Goal: Information Seeking & Learning: Understand process/instructions

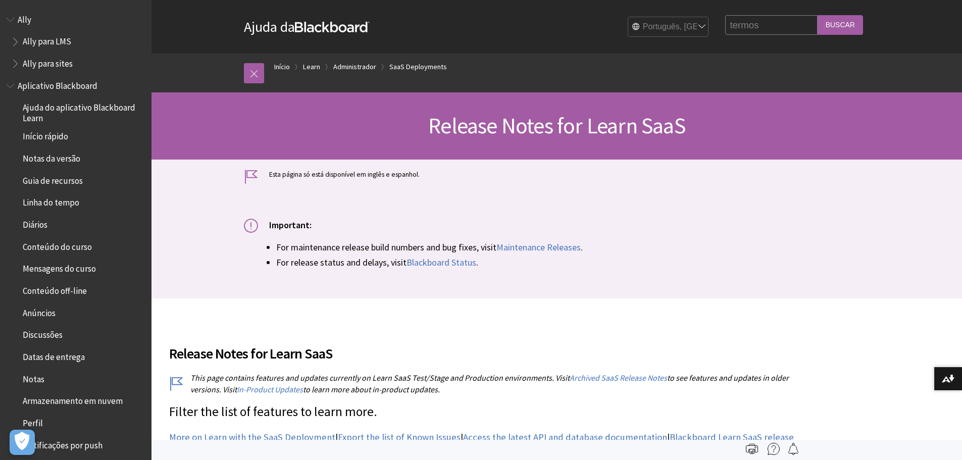
type input "termos"
click at [817, 15] on input "Buscar" at bounding box center [839, 25] width 45 height 20
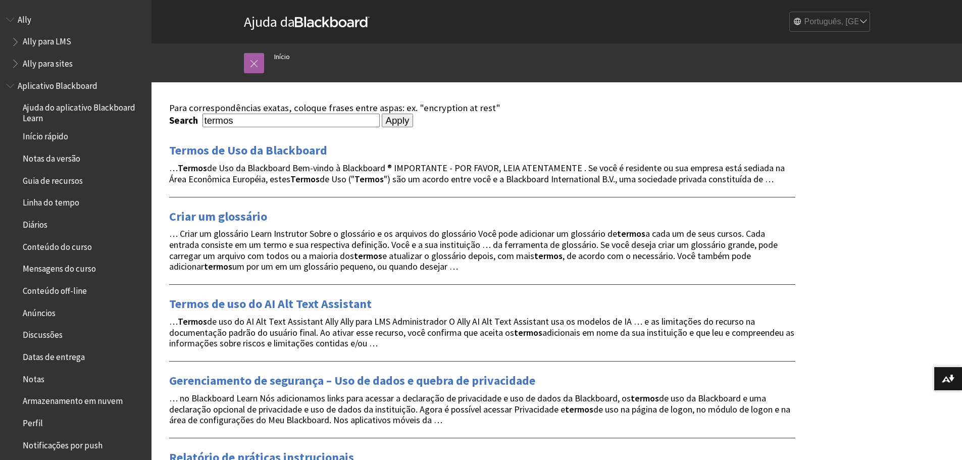
click at [253, 122] on input "termos" at bounding box center [290, 121] width 177 height 14
type input "termo"
click at [382, 114] on input "Apply" at bounding box center [398, 121] width 32 height 14
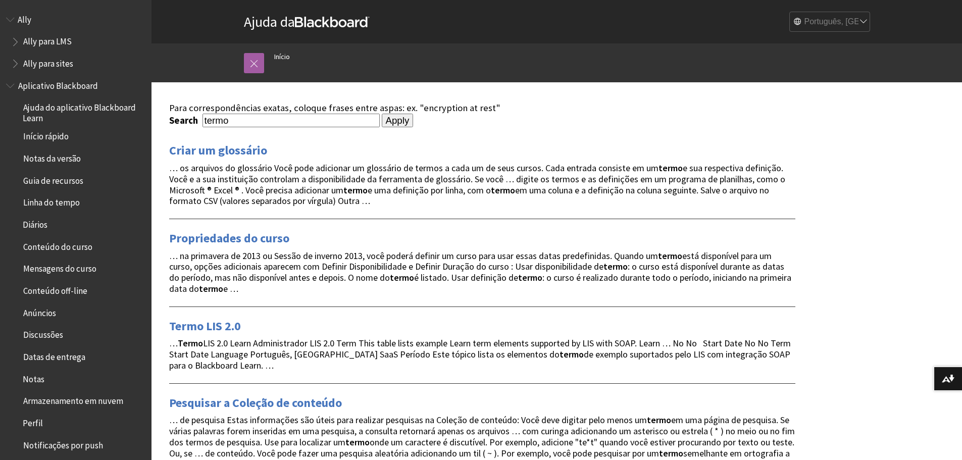
drag, startPoint x: 248, startPoint y: 125, endPoint x: 146, endPoint y: 121, distance: 101.5
type input "periodo"
click at [382, 114] on input "Apply" at bounding box center [398, 121] width 32 height 14
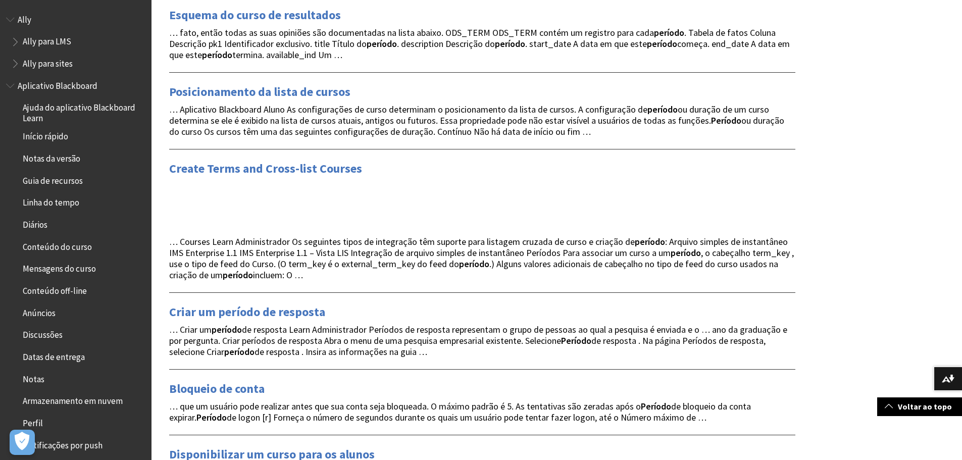
scroll to position [757, 0]
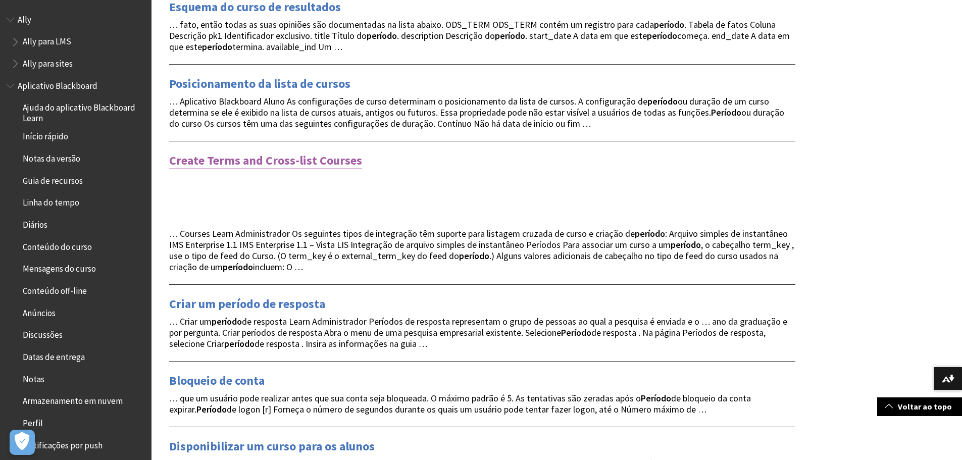
click at [268, 165] on link "Create Terms and Cross-list Courses" at bounding box center [265, 160] width 193 height 16
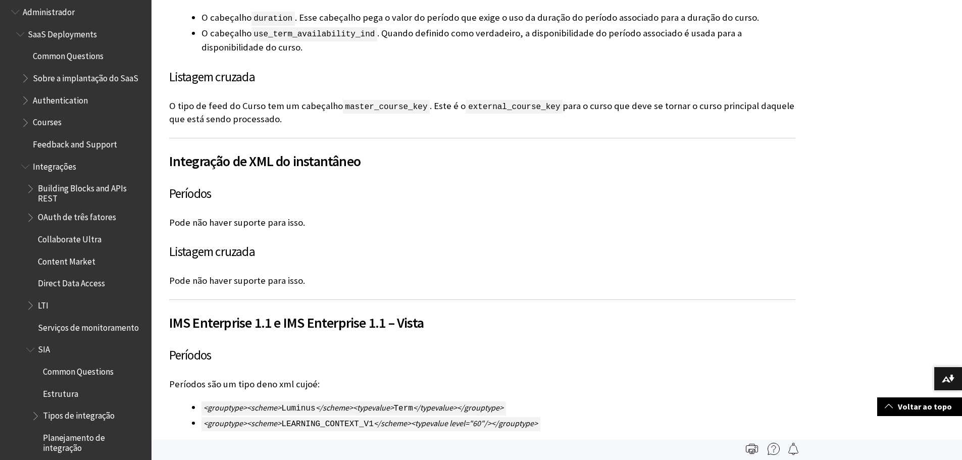
scroll to position [927, 0]
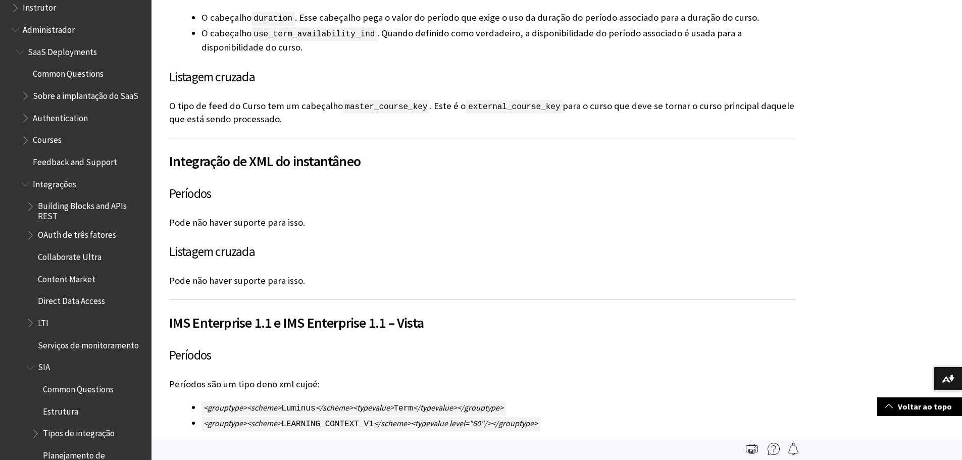
click at [25, 141] on span "Book outline for Blackboard Learn Help" at bounding box center [26, 138] width 11 height 13
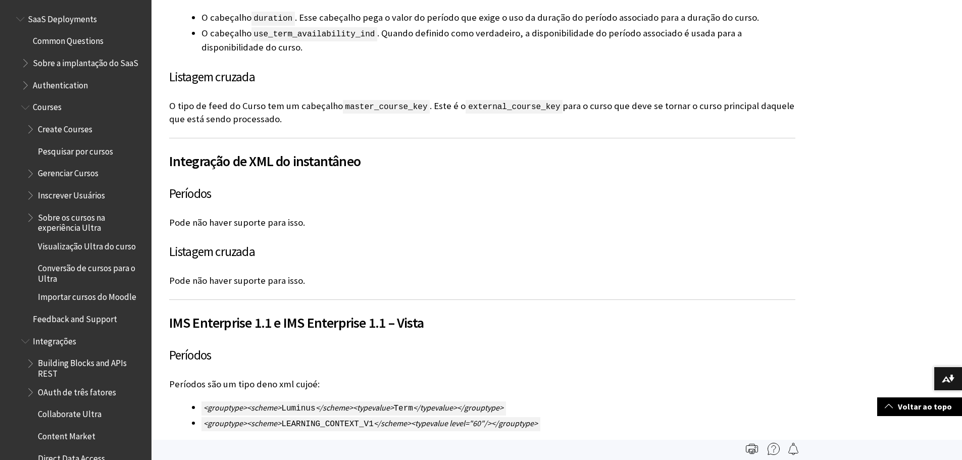
scroll to position [978, 0]
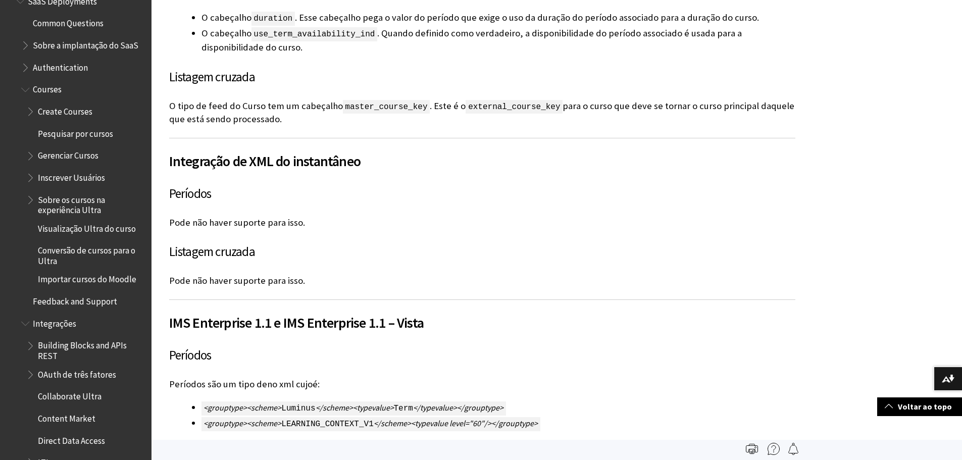
click at [29, 112] on span "Book outline for Blackboard Learn Help" at bounding box center [31, 109] width 11 height 13
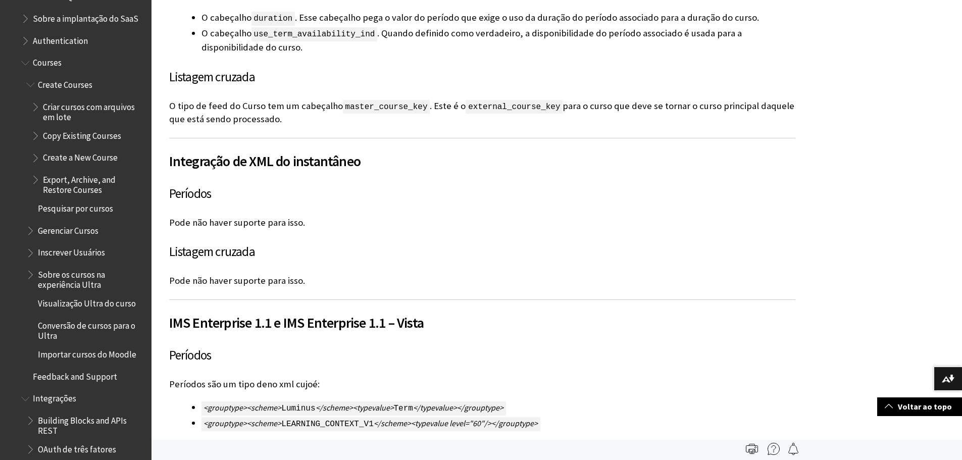
scroll to position [1028, 0]
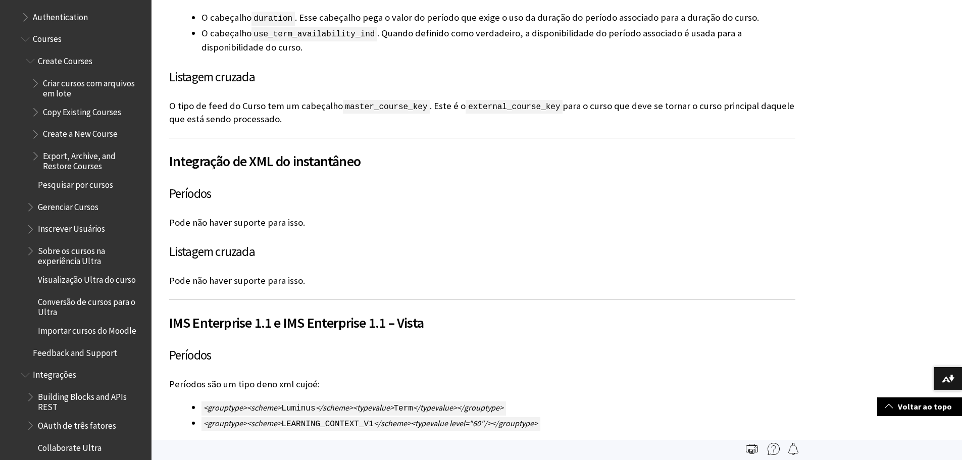
click at [68, 84] on span "Criar cursos com arquivos em lote" at bounding box center [93, 87] width 101 height 24
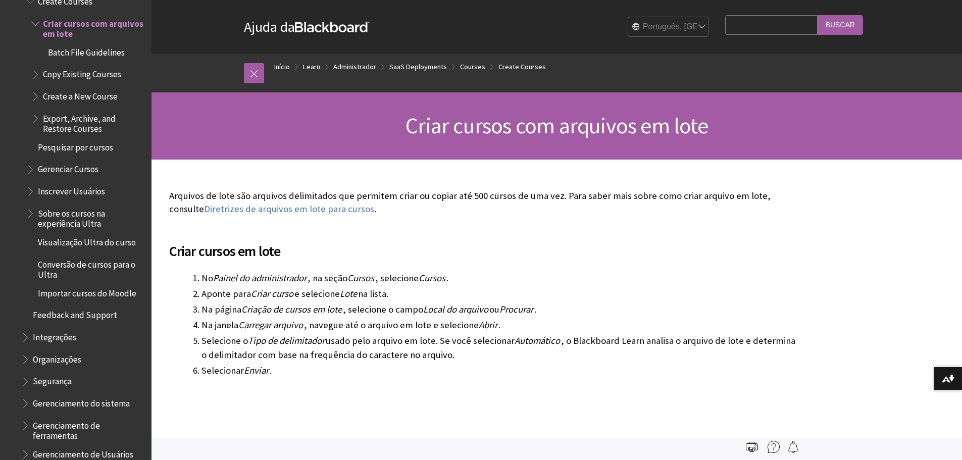
click at [99, 56] on span "Batch File Guidelines" at bounding box center [86, 51] width 77 height 14
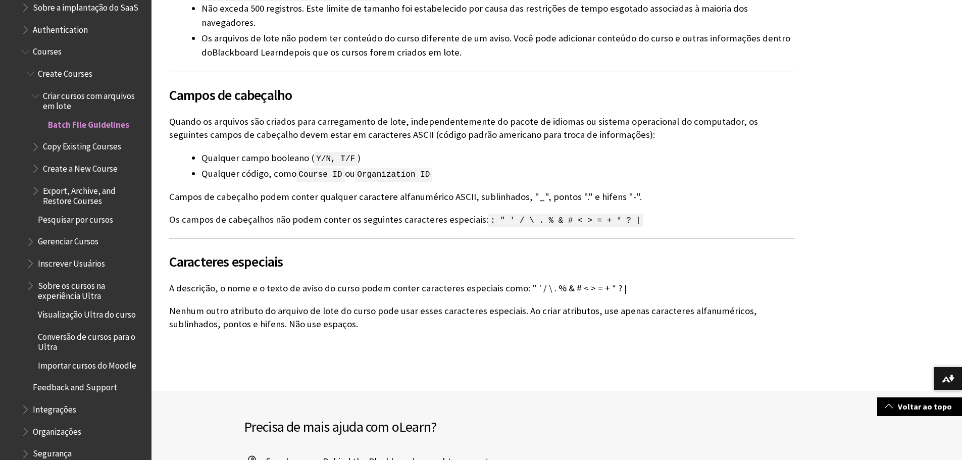
scroll to position [656, 0]
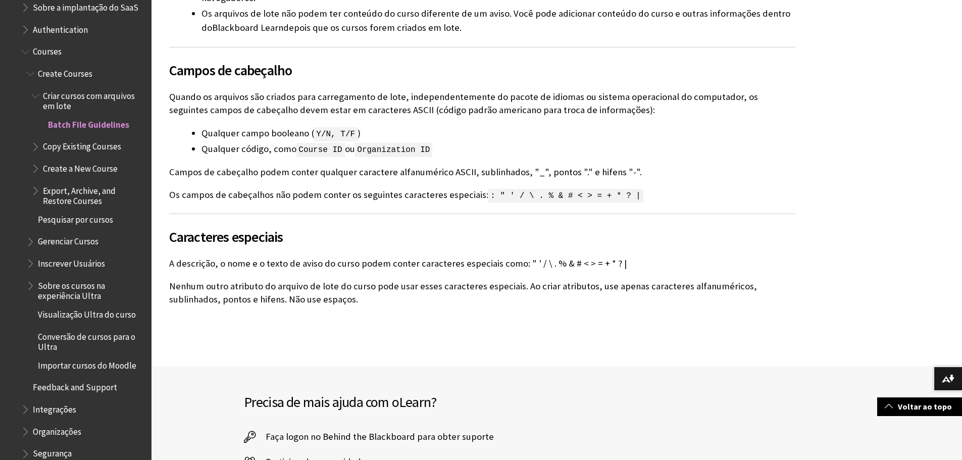
click at [31, 243] on span "Book outline for Blackboard Learn Help" at bounding box center [31, 239] width 11 height 13
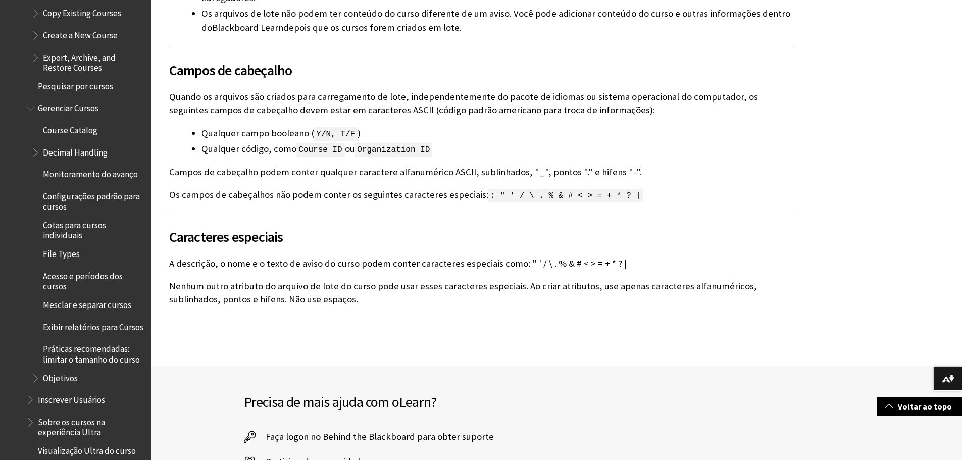
scroll to position [1167, 0]
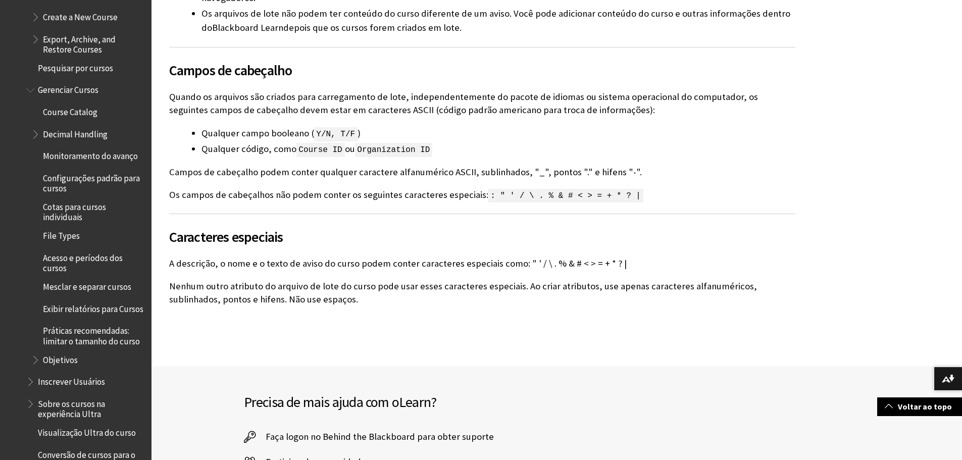
click at [55, 258] on span "Acesso e períodos dos cursos" at bounding box center [93, 261] width 101 height 24
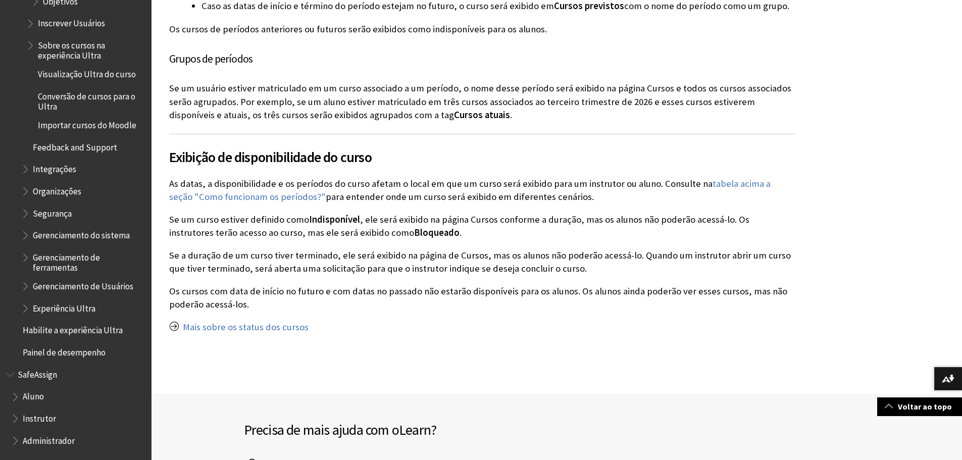
scroll to position [1397, 0]
click at [29, 170] on span "Book outline for Blackboard Learn Help" at bounding box center [26, 167] width 11 height 13
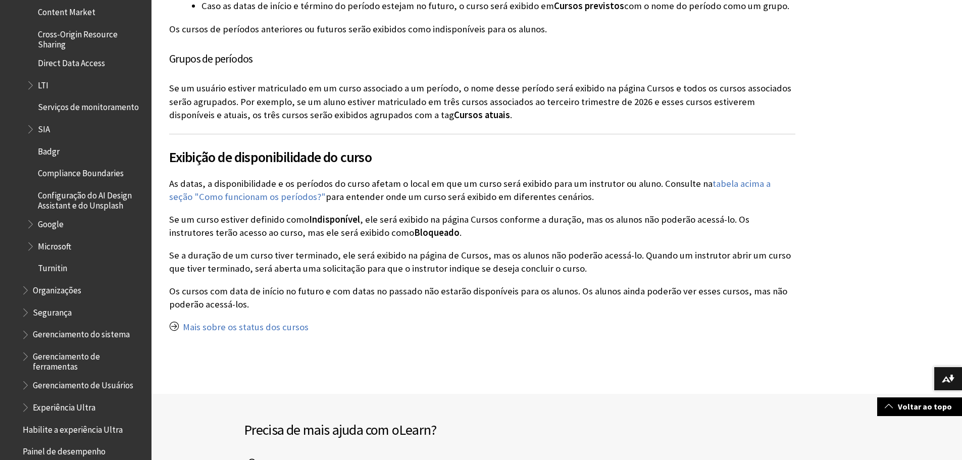
scroll to position [1649, 0]
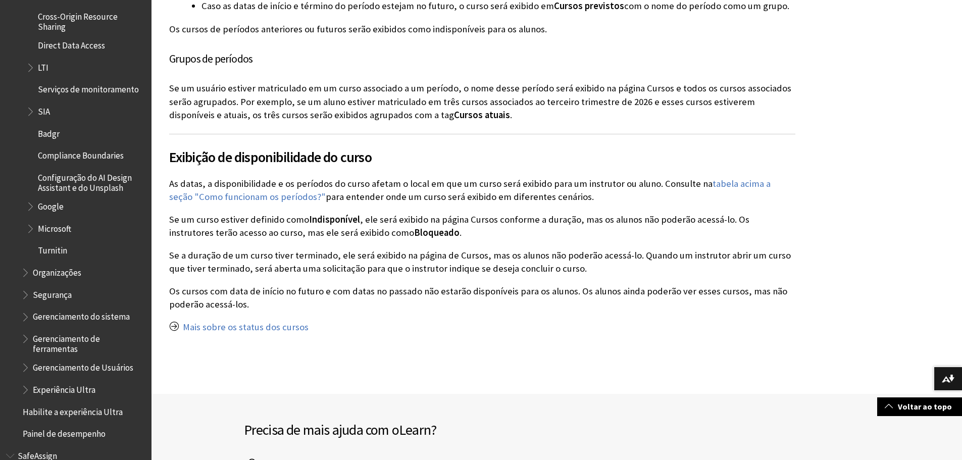
click at [27, 72] on span "Book outline for Blackboard Learn Help" at bounding box center [31, 65] width 11 height 13
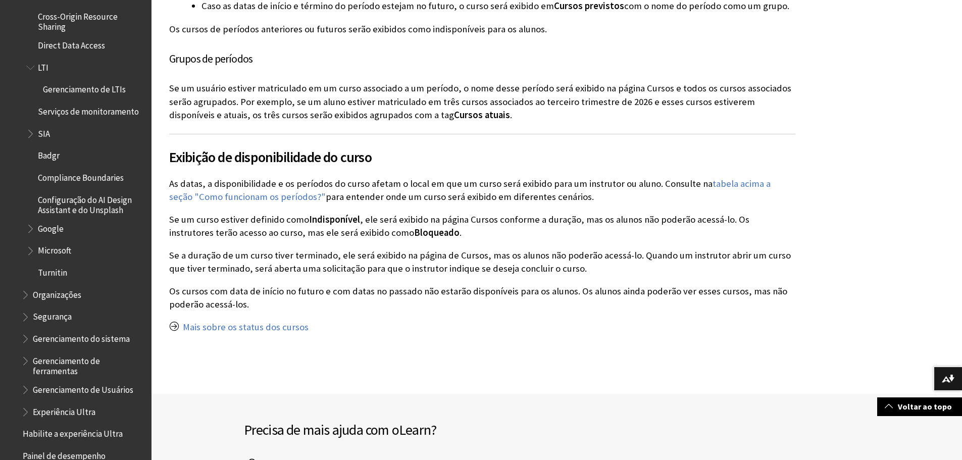
click at [25, 83] on ul "Building Blocks and APIs REST OAuth de três fatores Collaborate Ultra Content M…" at bounding box center [83, 97] width 124 height 368
click at [28, 138] on span "Book outline for Blackboard Learn Help" at bounding box center [31, 131] width 11 height 13
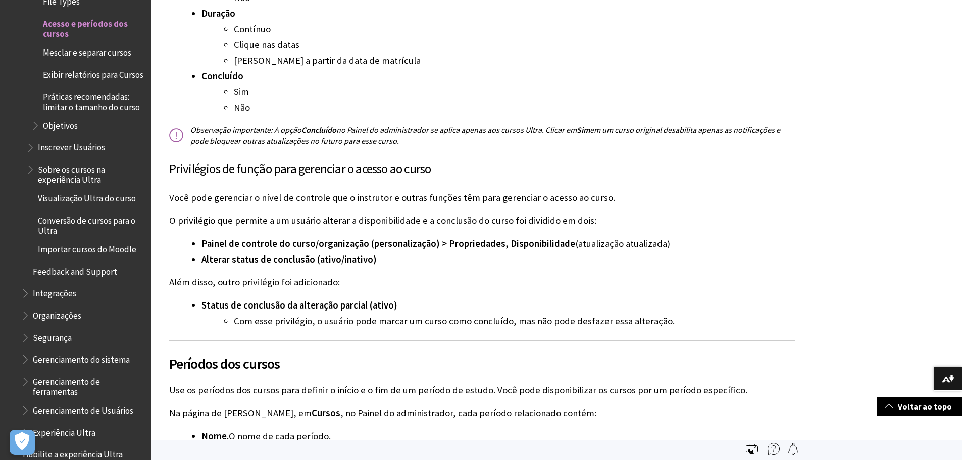
scroll to position [931, 0]
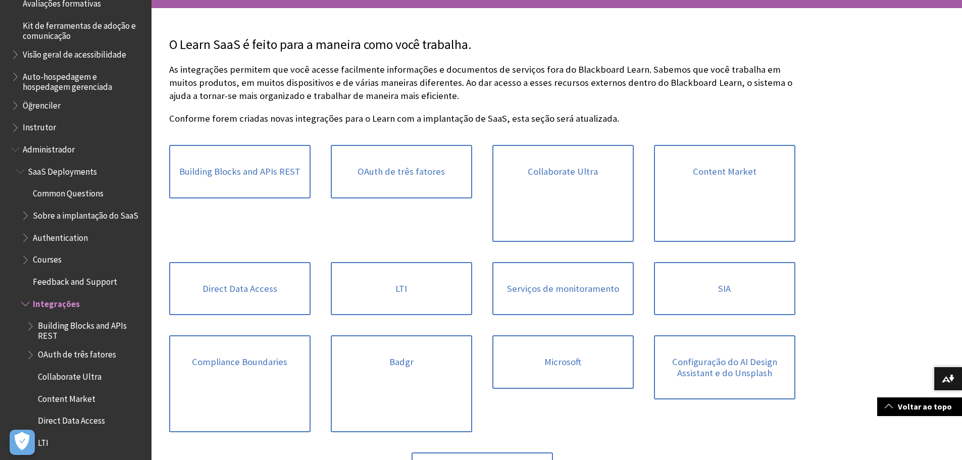
scroll to position [858, 0]
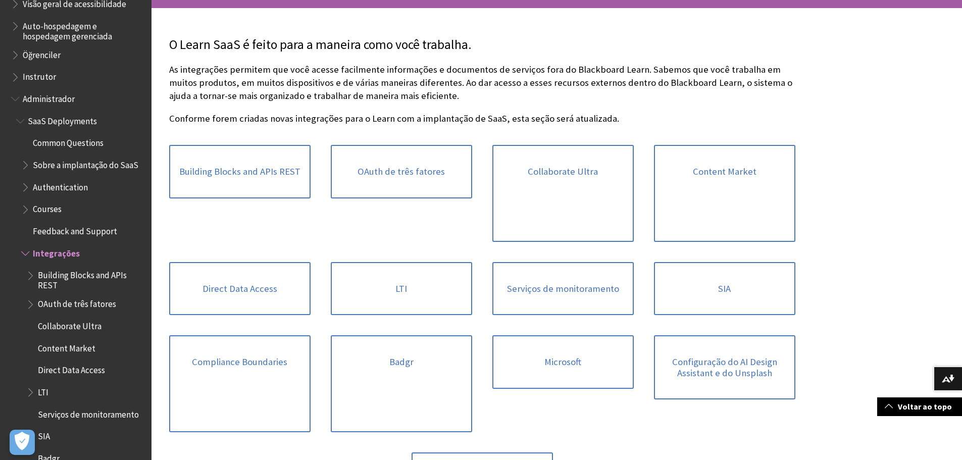
click at [30, 212] on span "Book outline for Blackboard Learn Help" at bounding box center [26, 207] width 11 height 13
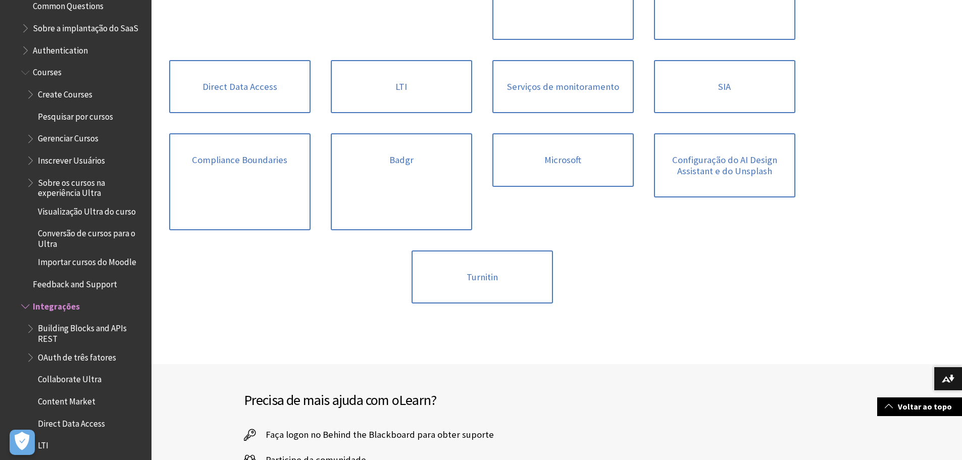
scroll to position [1010, 0]
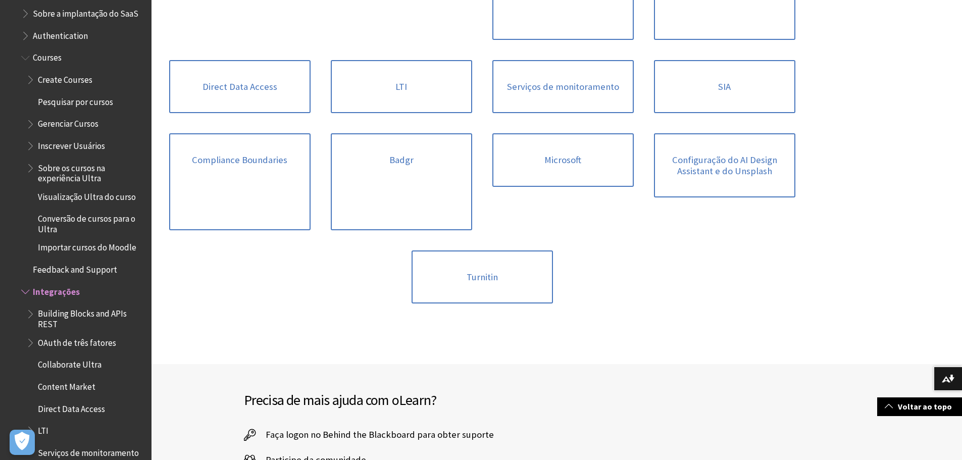
click at [33, 75] on span "Book outline for Blackboard Learn Help" at bounding box center [31, 77] width 11 height 13
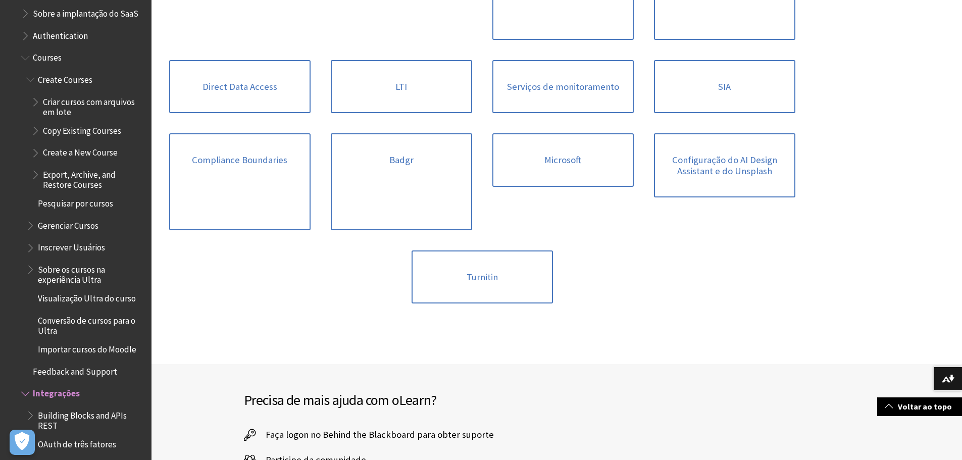
click at [32, 104] on span "Book outline for Blackboard Learn Help" at bounding box center [36, 99] width 11 height 13
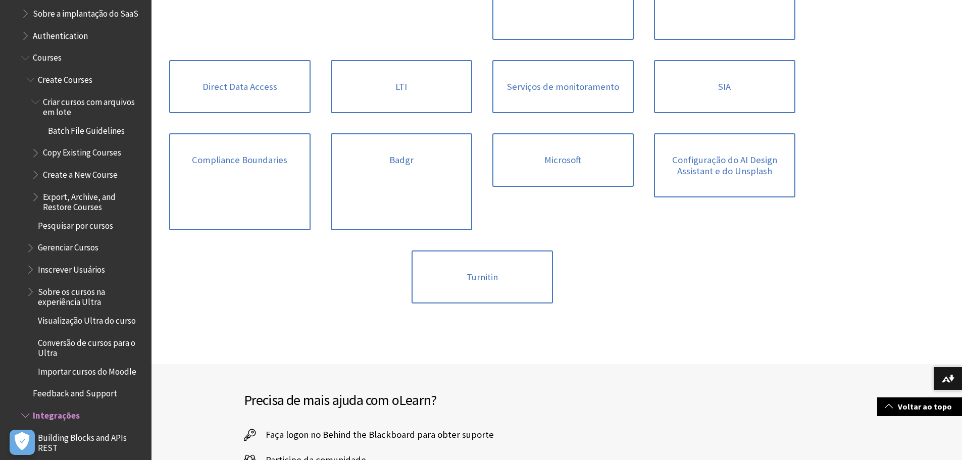
click at [94, 134] on span "Batch File Guidelines" at bounding box center [86, 129] width 77 height 14
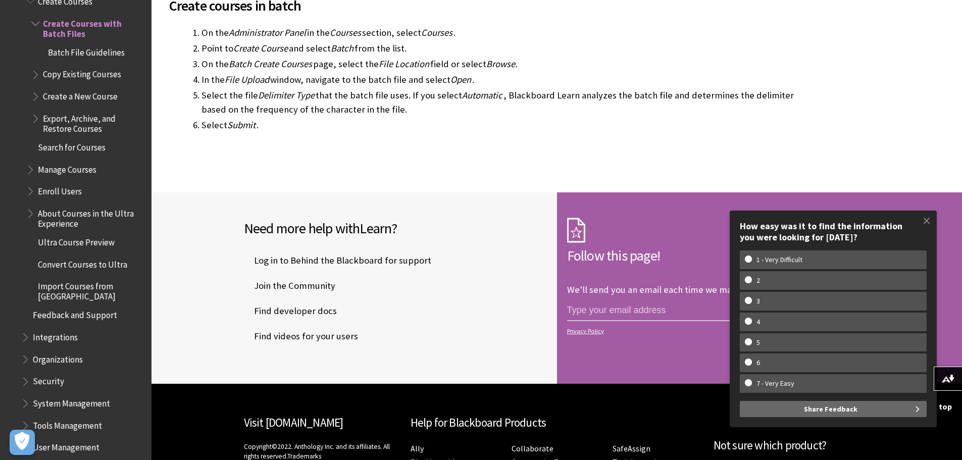
scroll to position [103, 0]
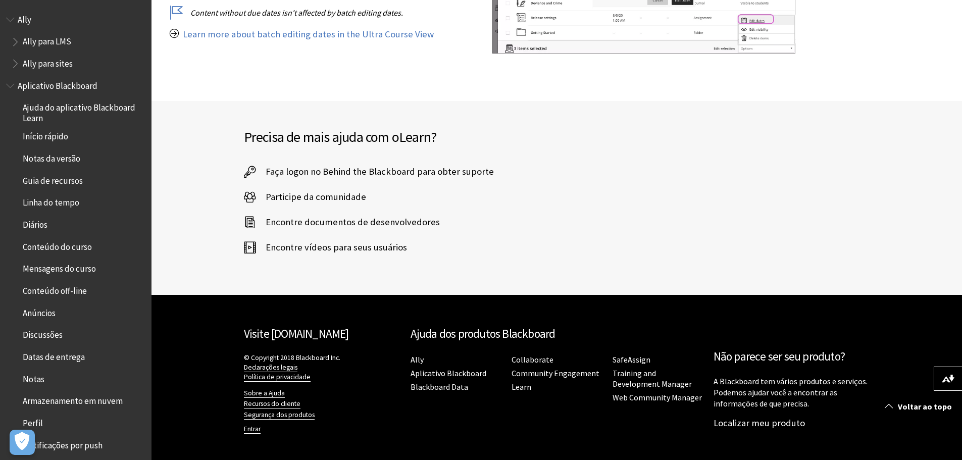
scroll to position [454, 0]
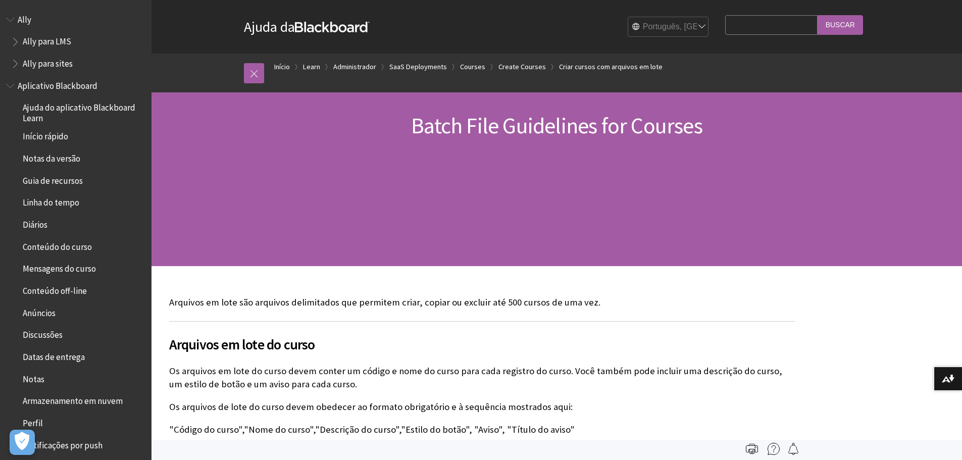
scroll to position [1117, 0]
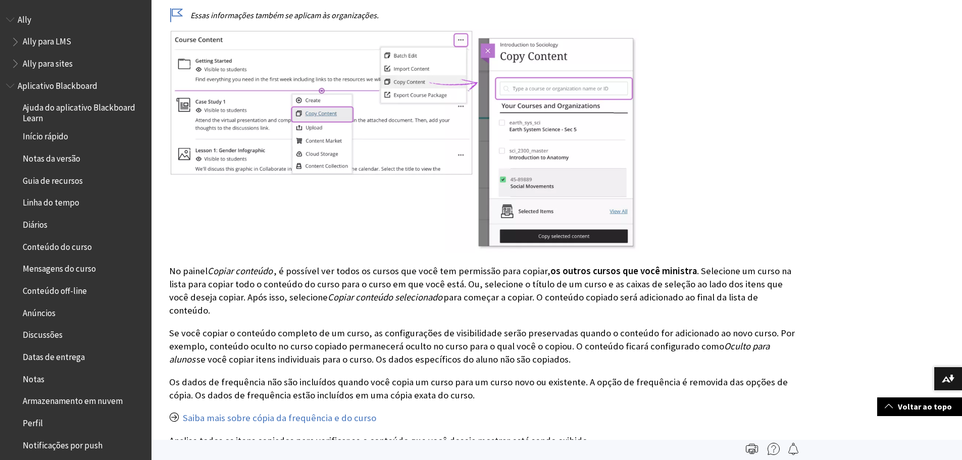
scroll to position [1411, 0]
